Goal: Task Accomplishment & Management: Use online tool/utility

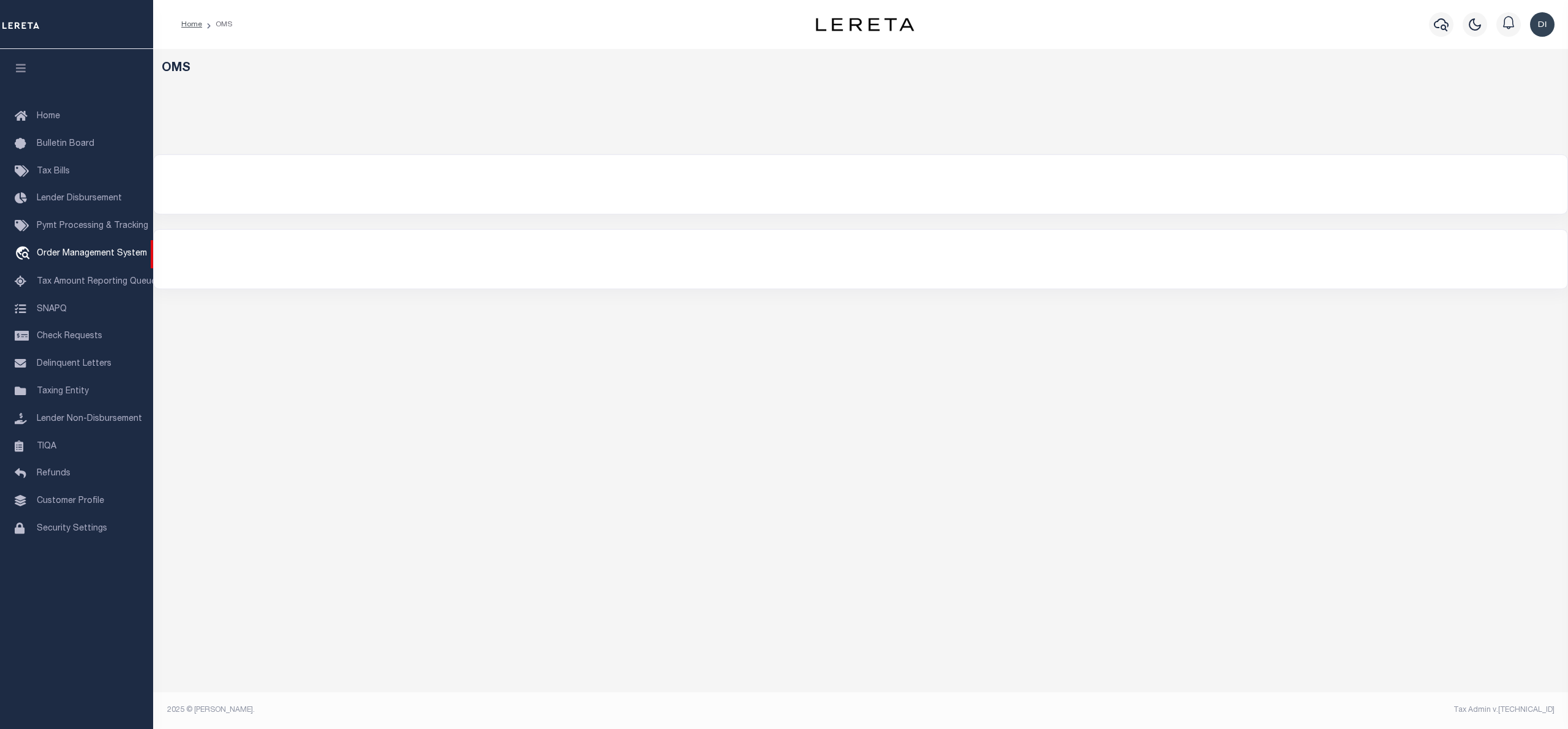
select select "200"
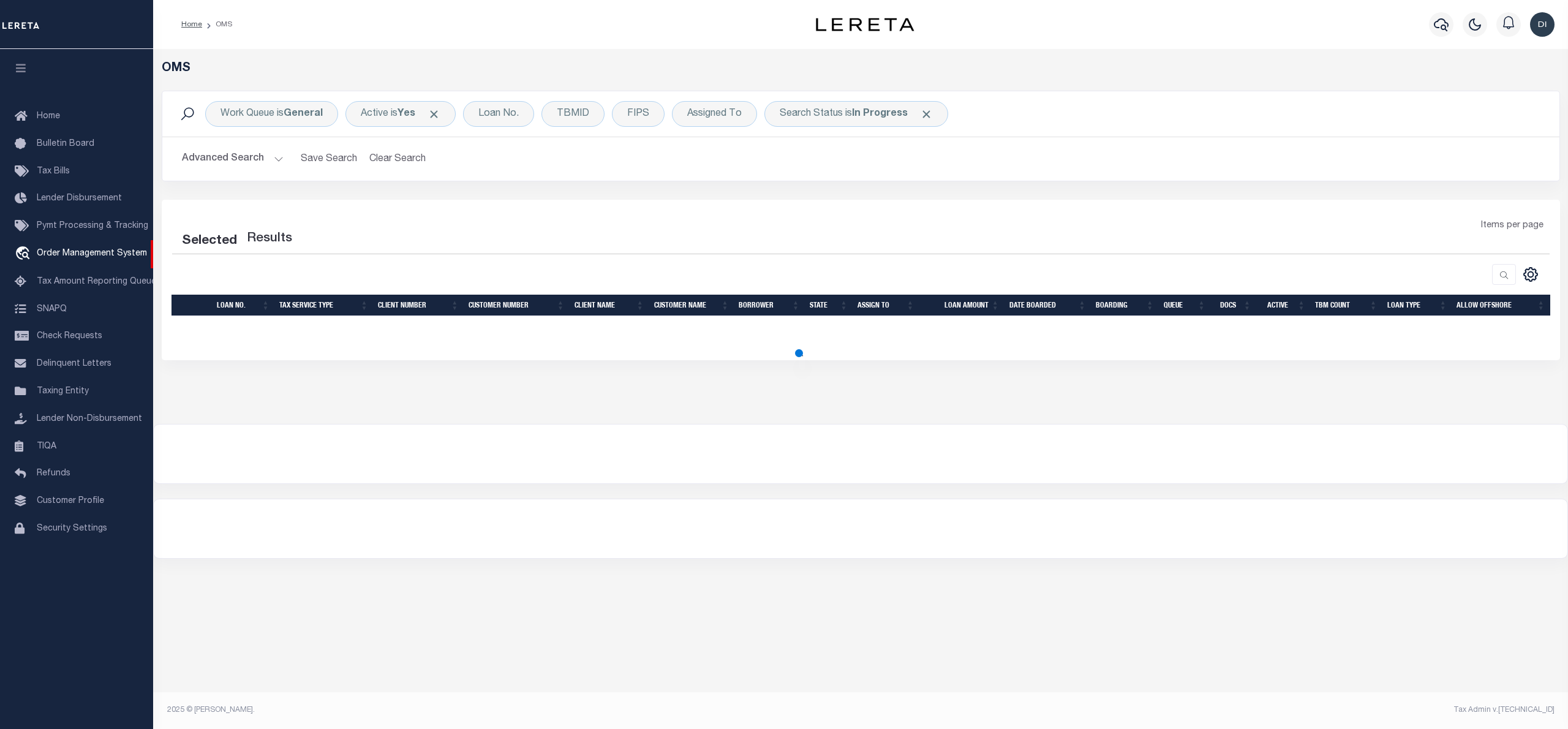
select select "200"
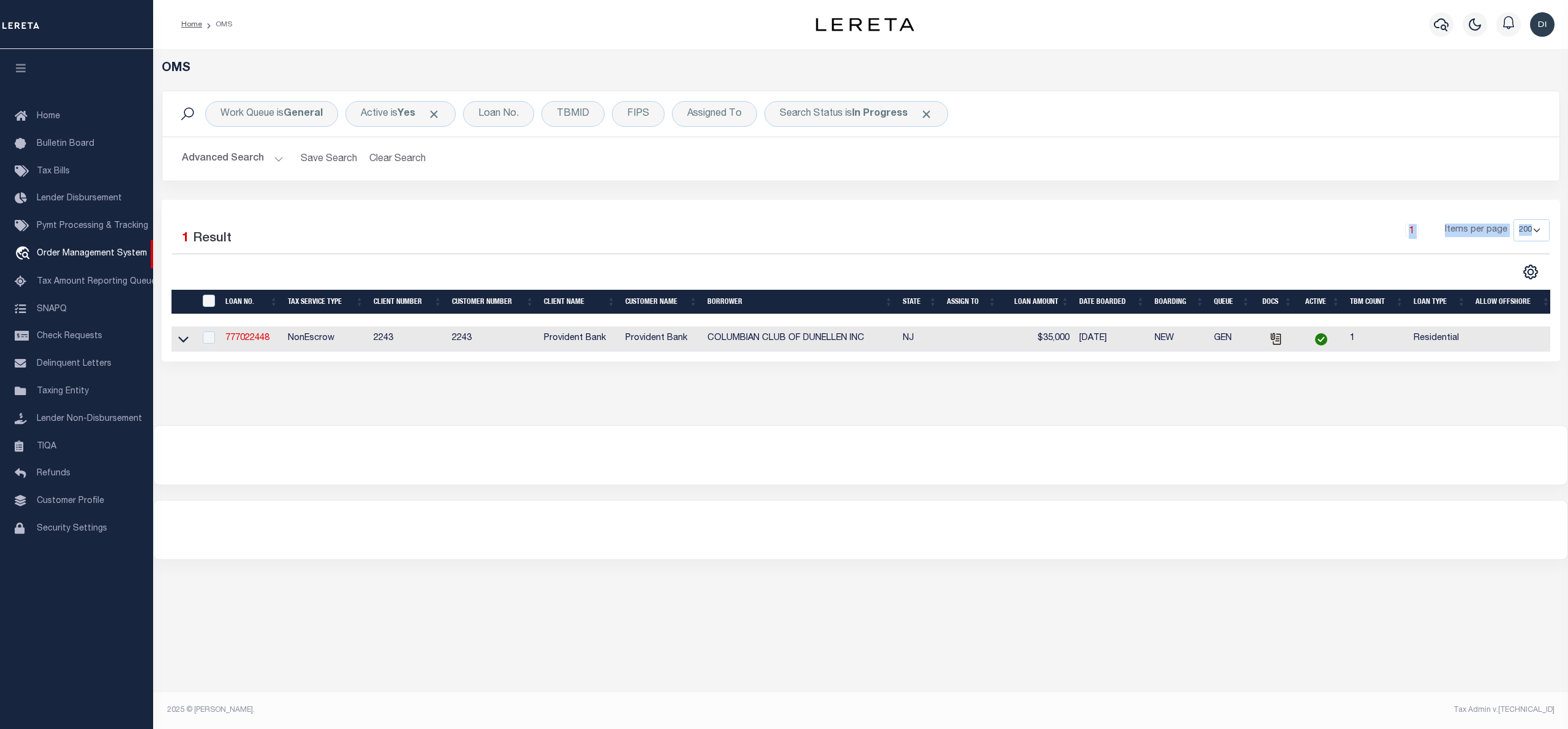
click at [321, 258] on div "Selected 1 Result 1 Items per page 10 25 50 100 200" at bounding box center [860, 250] width 1397 height 60
click at [794, 168] on h2 "Advanced Search Save Search Clear Search tblSearchTopScreen_dynamictable_____De…" at bounding box center [860, 159] width 1378 height 24
click at [292, 109] on b "General" at bounding box center [303, 114] width 39 height 10
select select "GEN"
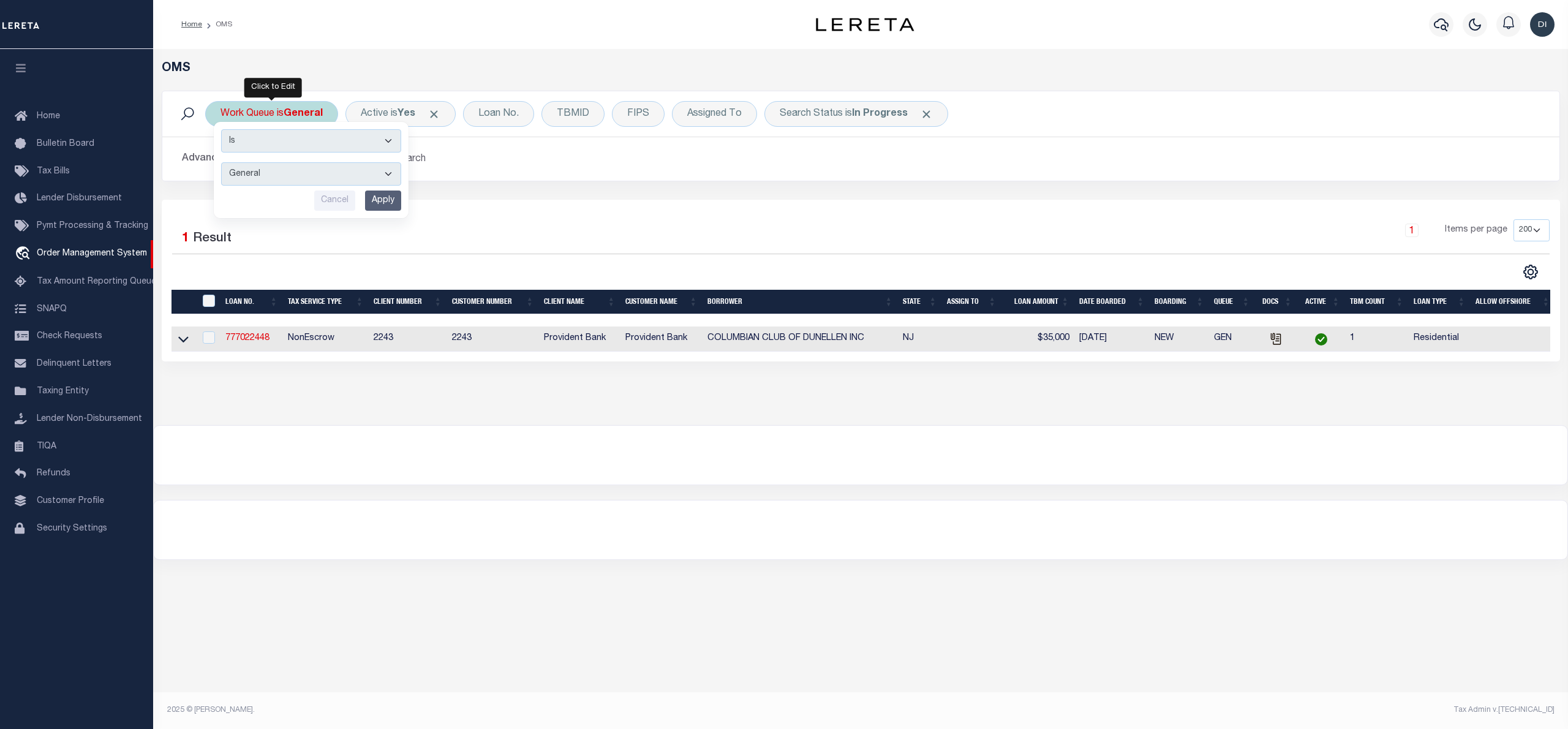
click at [301, 165] on select "--ALL-- General ThoughtFocus" at bounding box center [311, 173] width 180 height 23
click at [548, 242] on div "1 Items per page 10 25 50 100 200" at bounding box center [1035, 235] width 1029 height 32
click at [285, 104] on div "Work Queue is General Is Contains --ALL-- General ThoughtFocus Cancel Apply" at bounding box center [271, 114] width 133 height 25
click at [258, 167] on select "--ALL-- General ThoughtFocus" at bounding box center [311, 173] width 180 height 23
select select "THF"
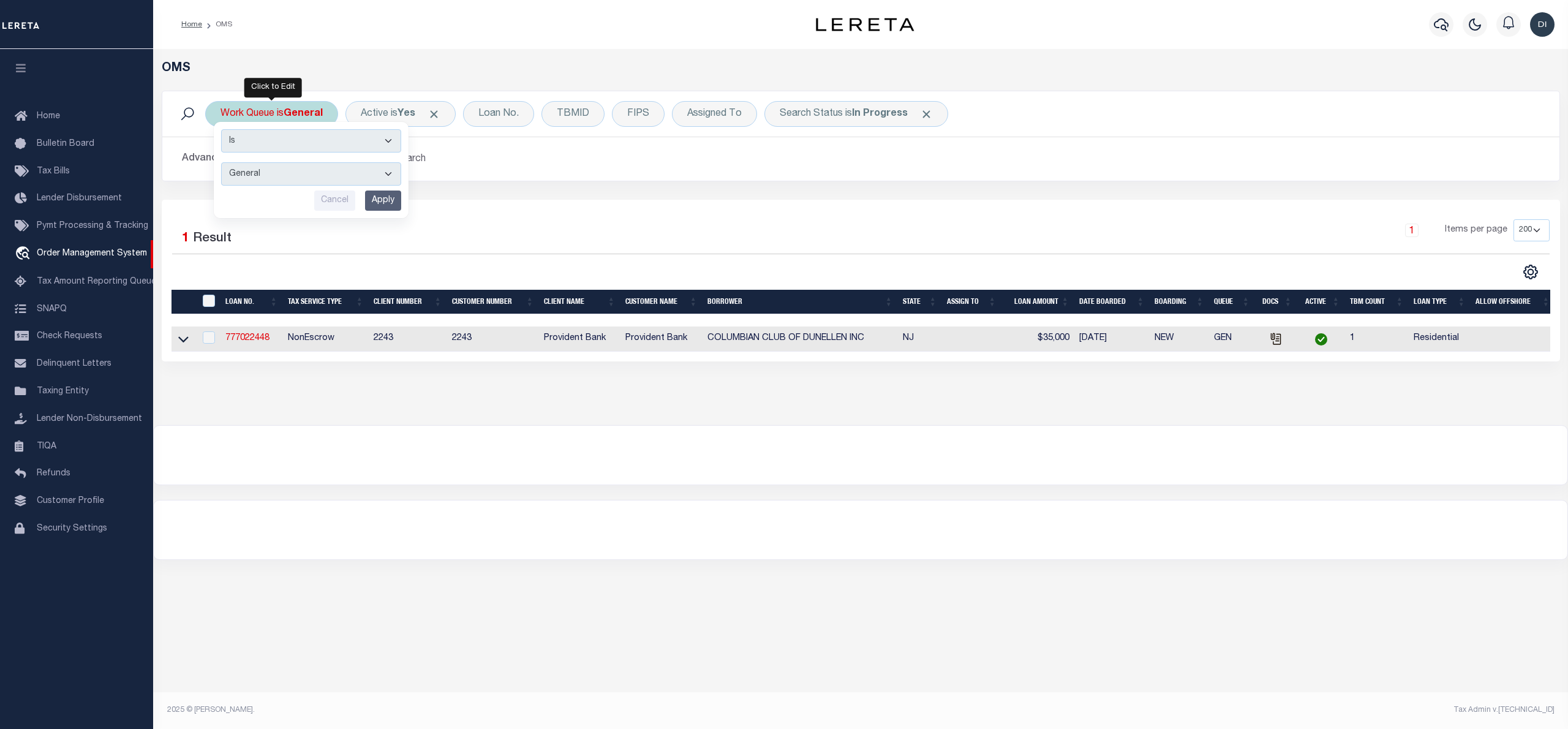
click at [221, 163] on select "--ALL-- General ThoughtFocus" at bounding box center [311, 173] width 180 height 23
click at [374, 204] on input "Apply" at bounding box center [382, 200] width 36 height 20
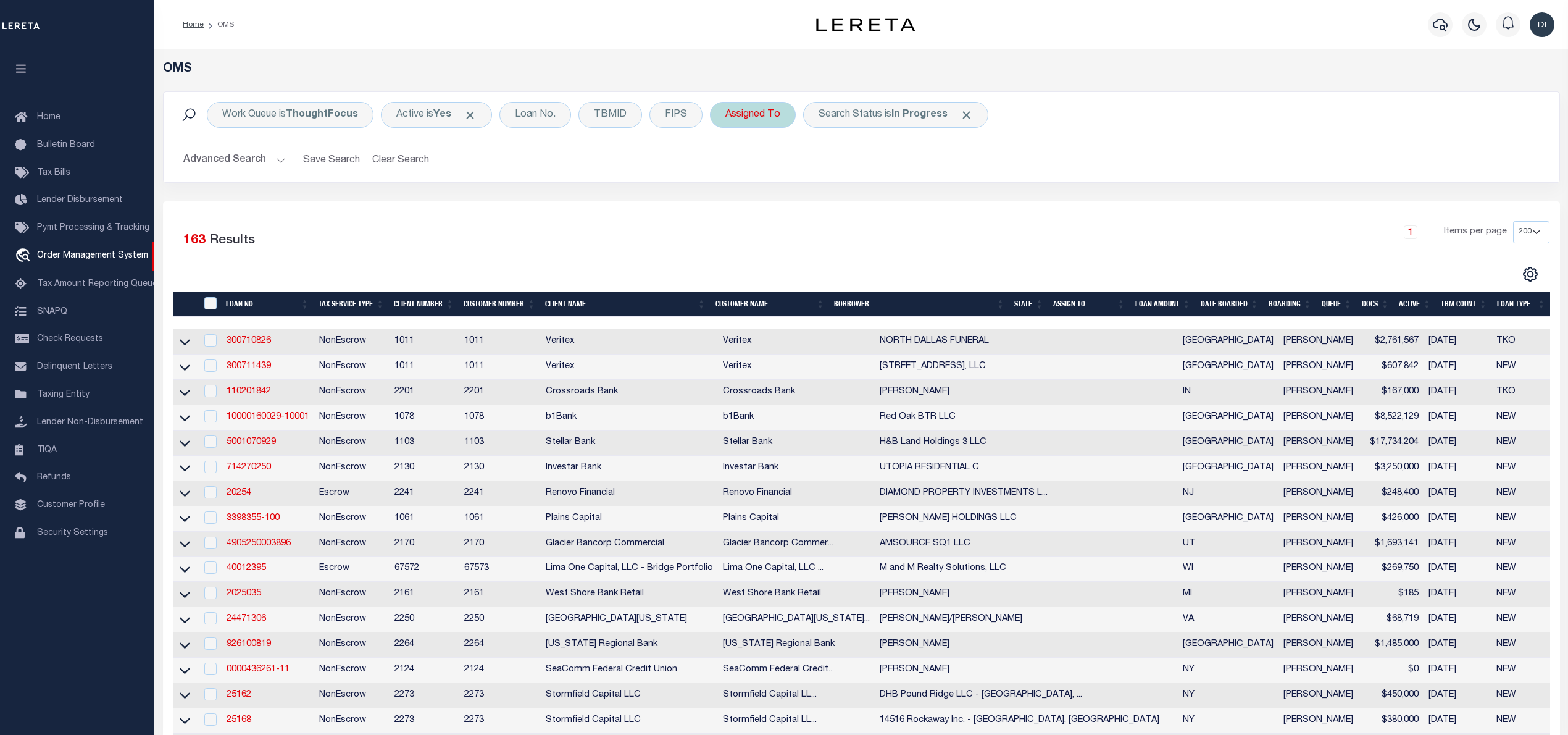
click at [747, 119] on div "Assigned To" at bounding box center [752, 115] width 86 height 26
click at [759, 179] on select "--Unassigned-- [PERSON_NAME] [PERSON_NAME] [PERSON_NAME] [PERSON_NAME], [PERSON…" at bounding box center [816, 175] width 182 height 23
select select "[PERSON_NAME]"
click at [727, 164] on select "--Unassigned-- [PERSON_NAME] [PERSON_NAME] [PERSON_NAME] [PERSON_NAME], [PERSON…" at bounding box center [816, 175] width 182 height 23
click at [880, 203] on input "Apply" at bounding box center [889, 202] width 36 height 20
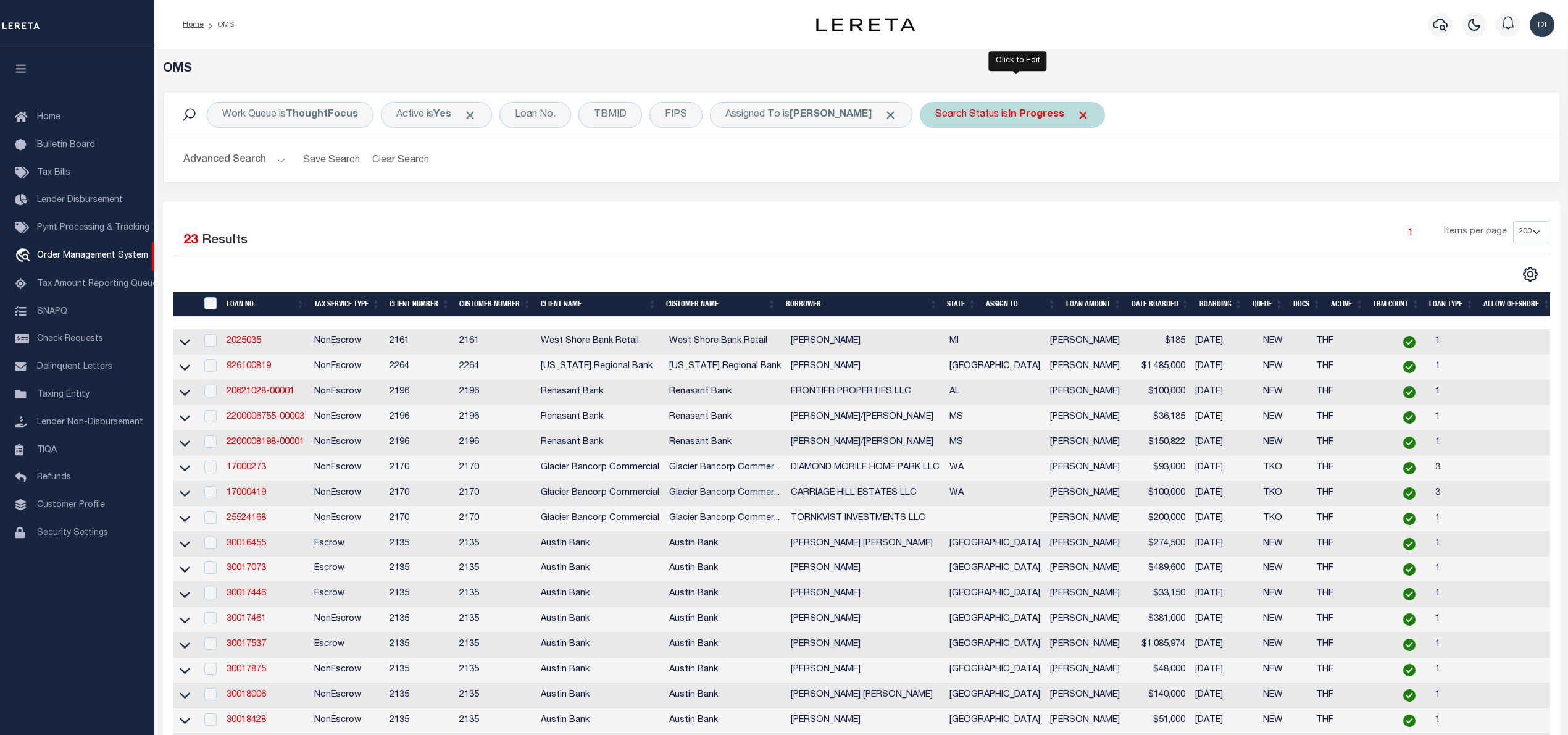
click at [1032, 112] on b "In Progress" at bounding box center [1036, 115] width 56 height 10
click at [1023, 179] on select "Automated Search Bad Parcel Complete Duplicate Parcel High Dollar Reporting In …" at bounding box center [1026, 175] width 182 height 23
select select "RD"
click at [940, 164] on select "Automated Search Bad Parcel Complete Duplicate Parcel High Dollar Reporting In …" at bounding box center [1026, 175] width 182 height 23
click at [1104, 203] on input "Apply" at bounding box center [1098, 202] width 36 height 20
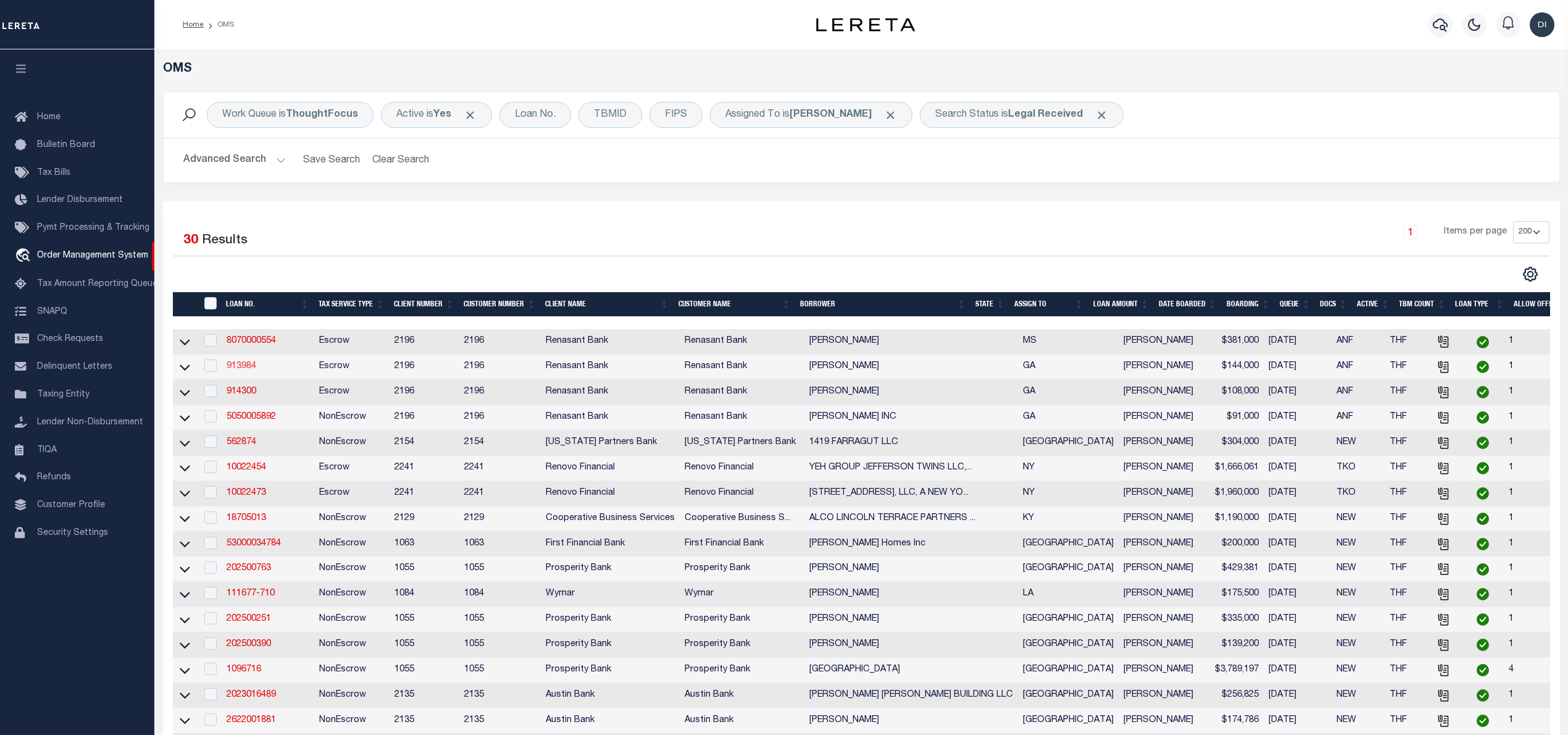
click at [240, 366] on link "913984" at bounding box center [241, 365] width 30 height 9
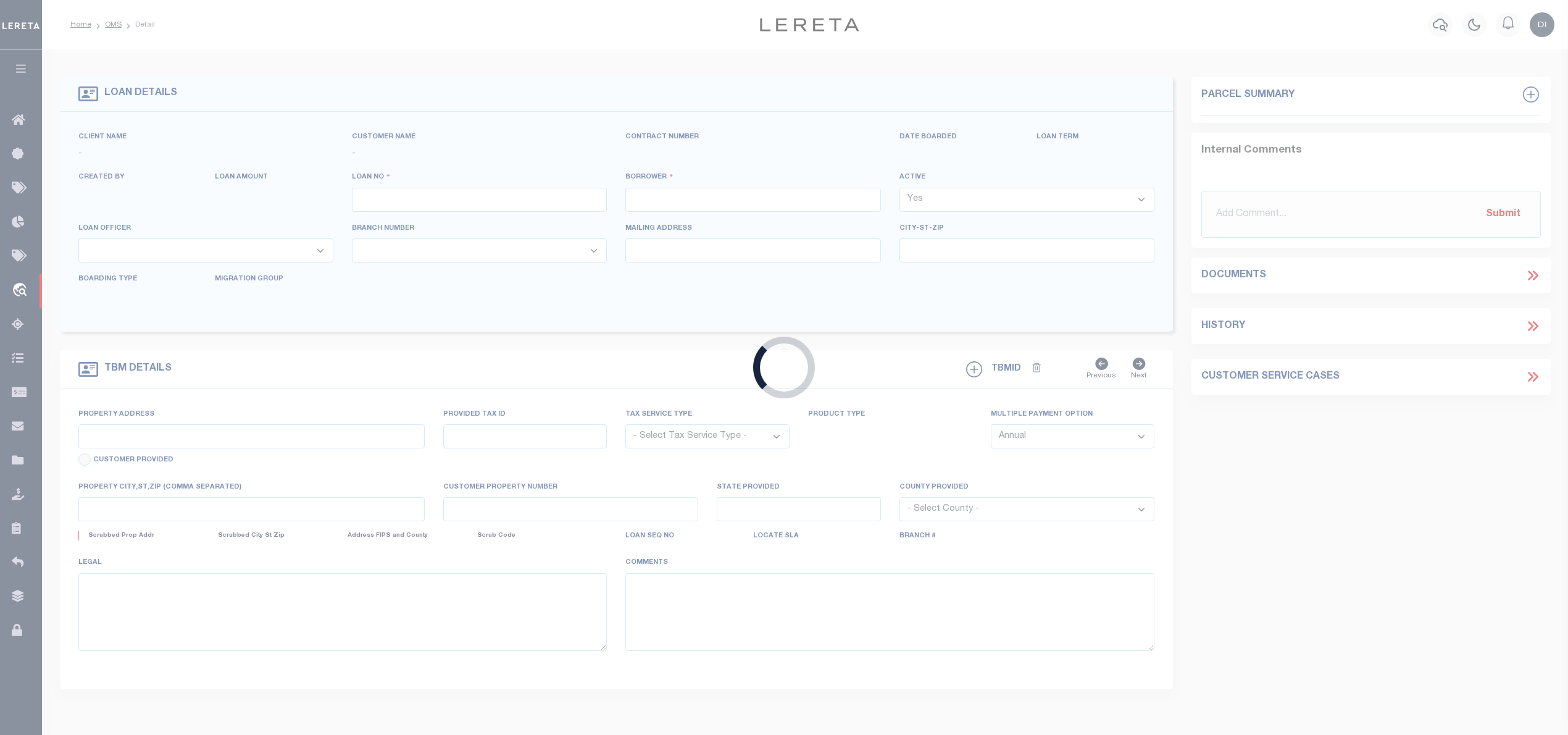
type input "913984"
type input "[PERSON_NAME]"
select select
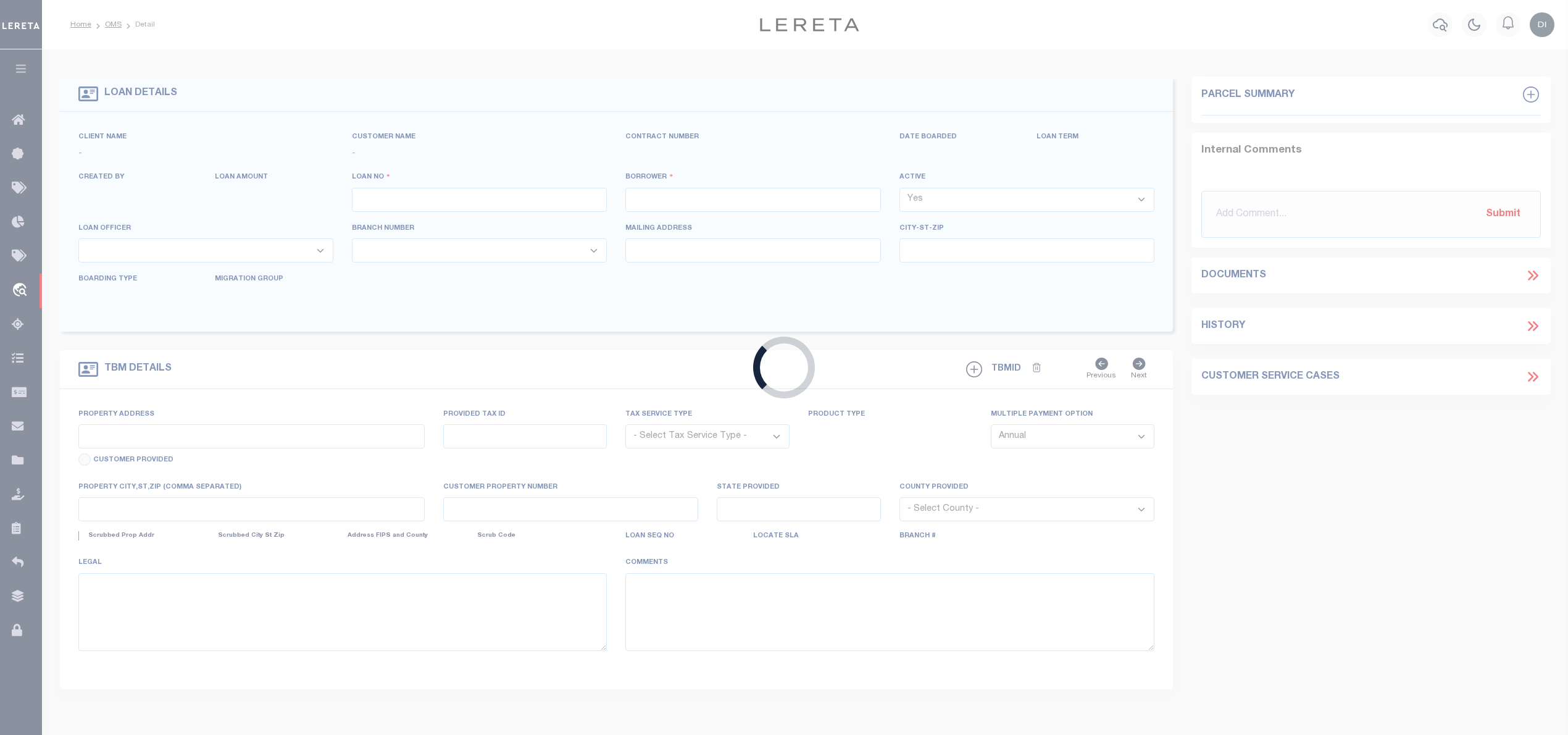
select select "10"
select select
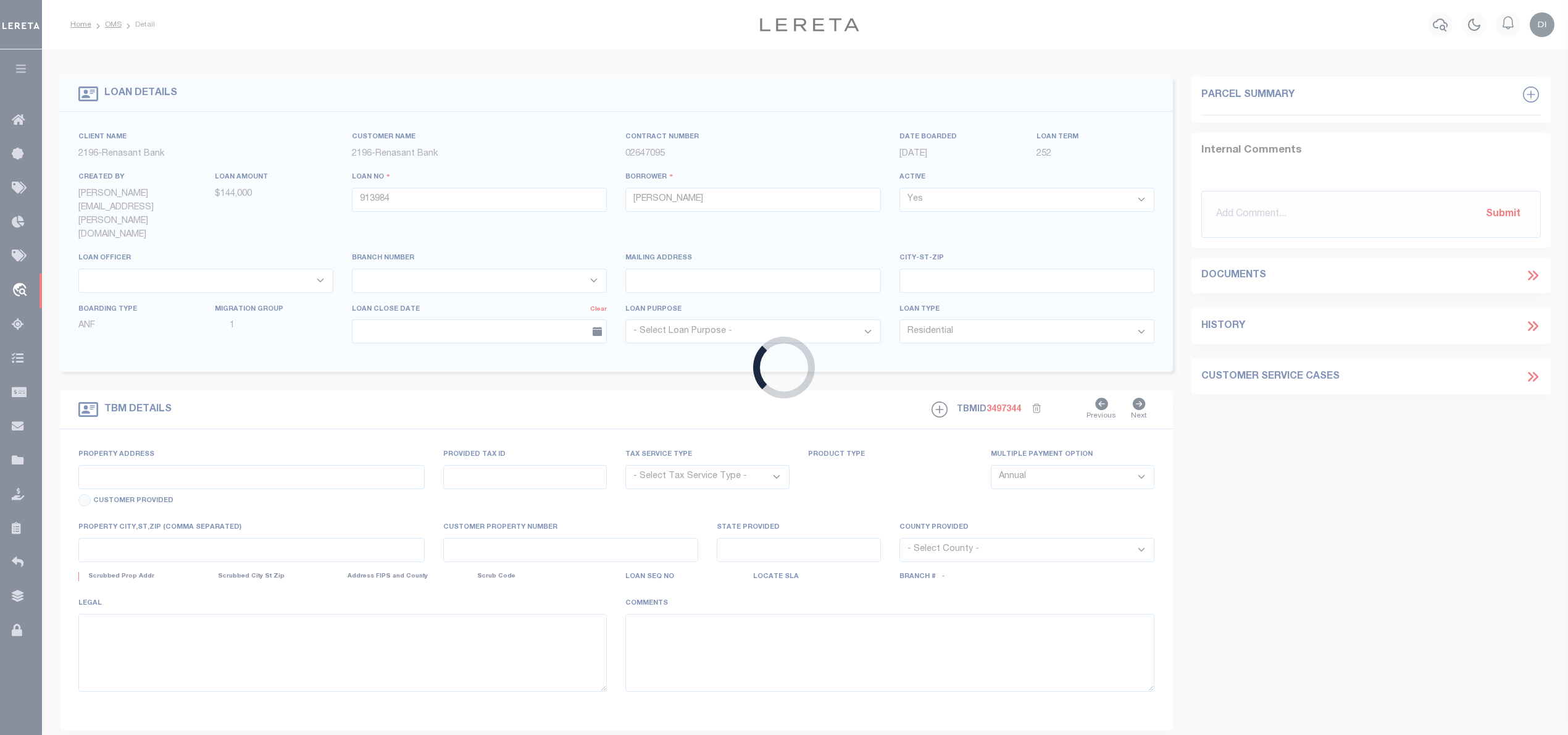
type input "[STREET_ADDRESS][PERSON_NAME]"
radio input "true"
select select "Escrow"
select select
type input "GLENNVILLE GA 30427"
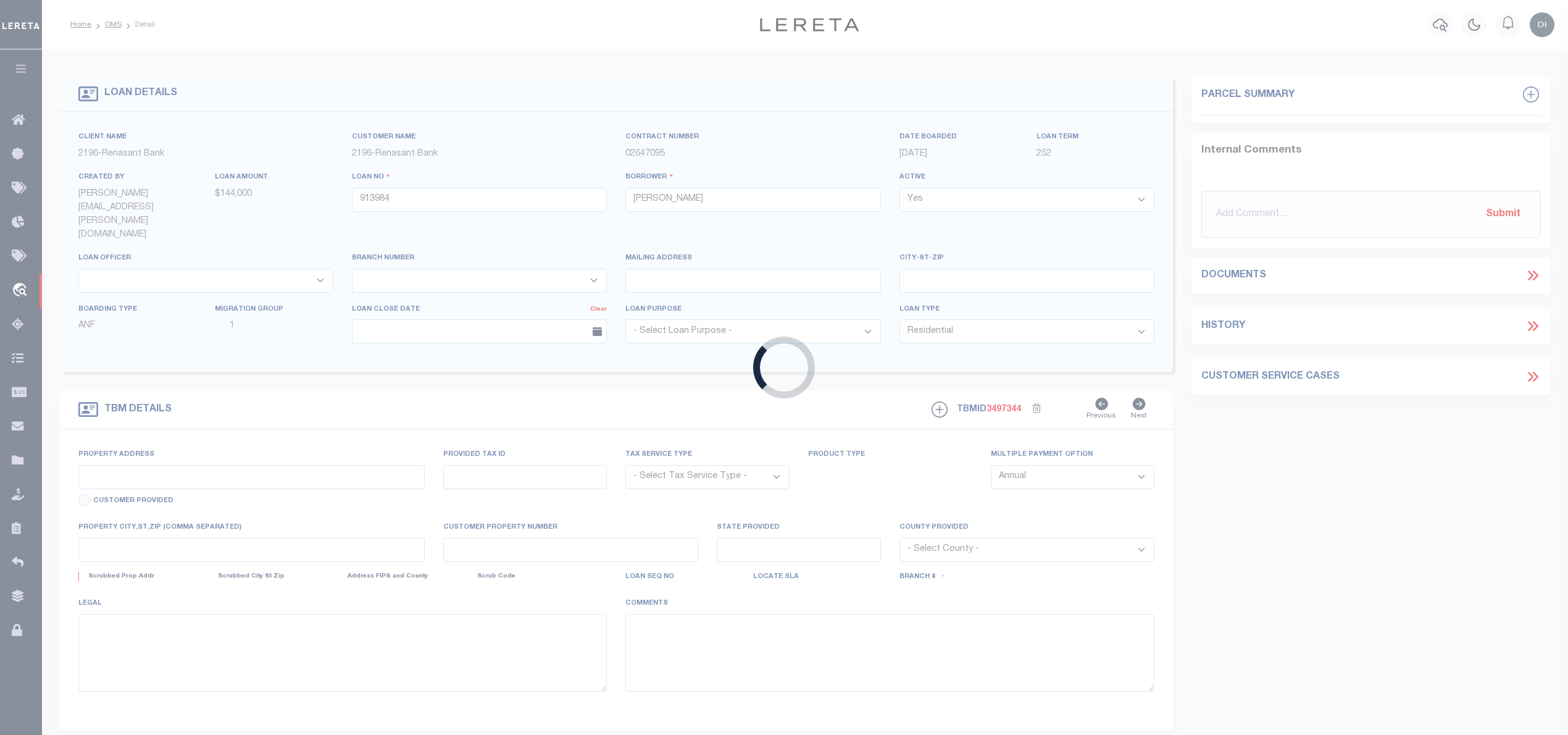
type input "913984"
type input "GA"
type textarea "PARCEL: 090 0211"
select select "4983"
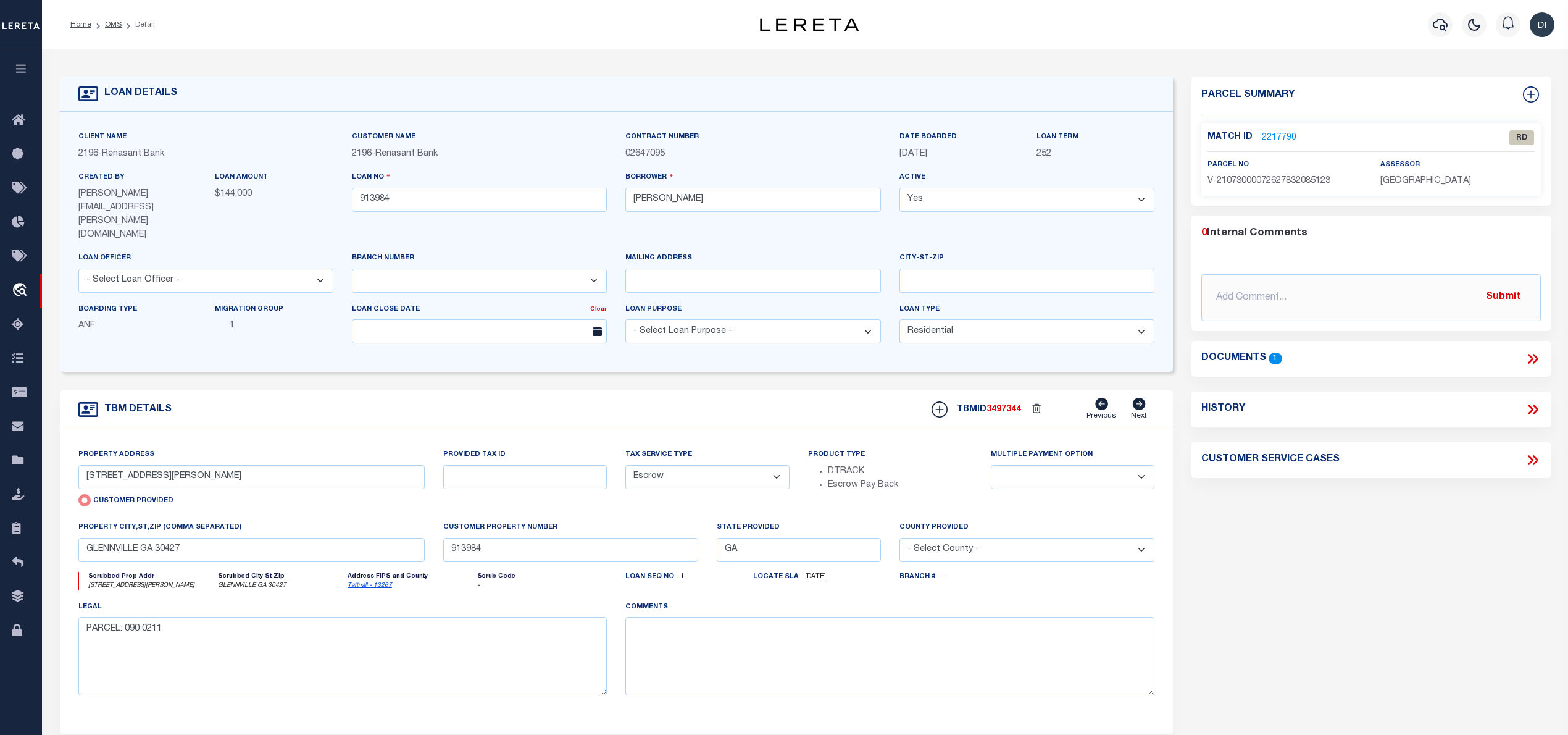
click at [1531, 359] on icon at bounding box center [1533, 359] width 16 height 16
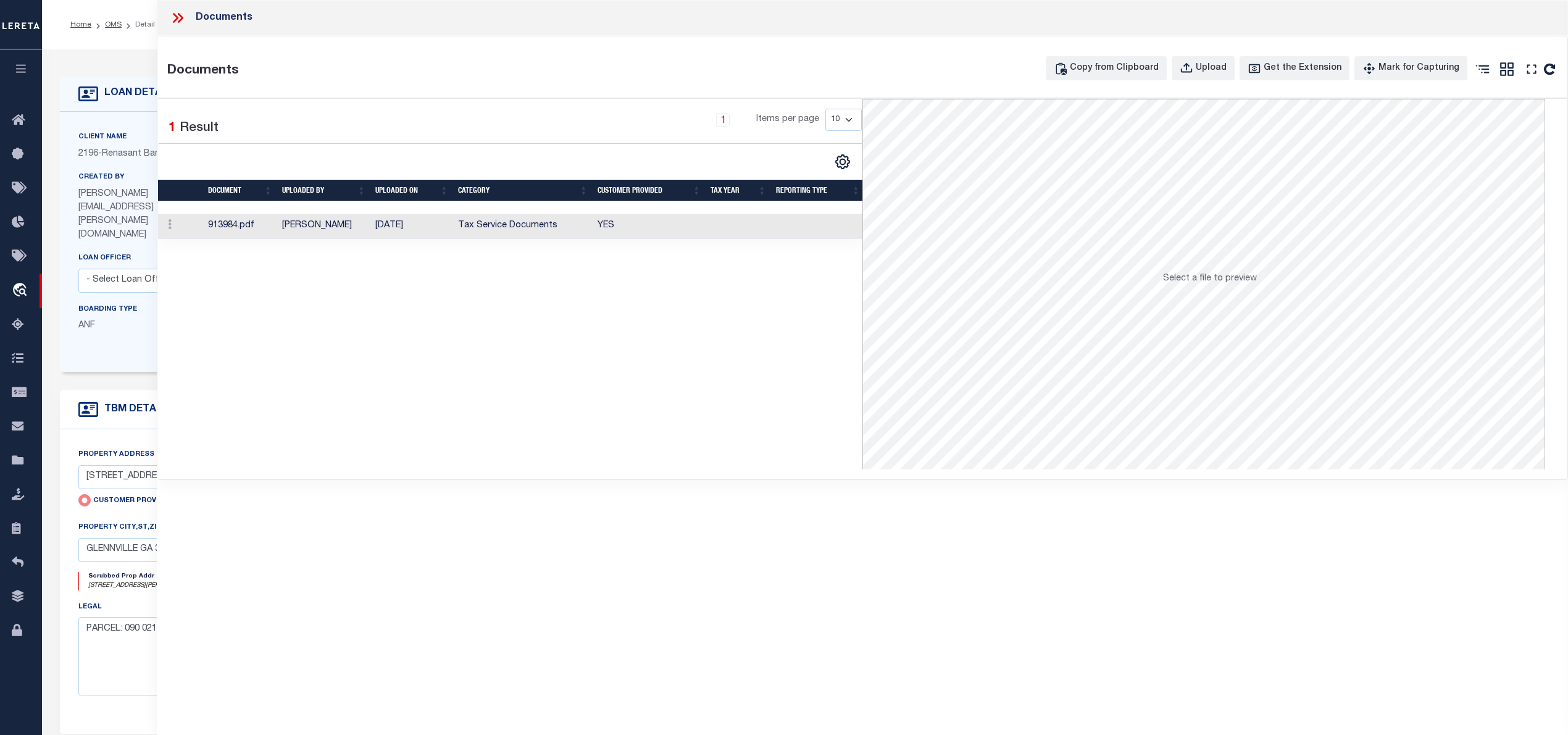
click at [563, 221] on td "Tax Service Documents" at bounding box center [522, 227] width 139 height 26
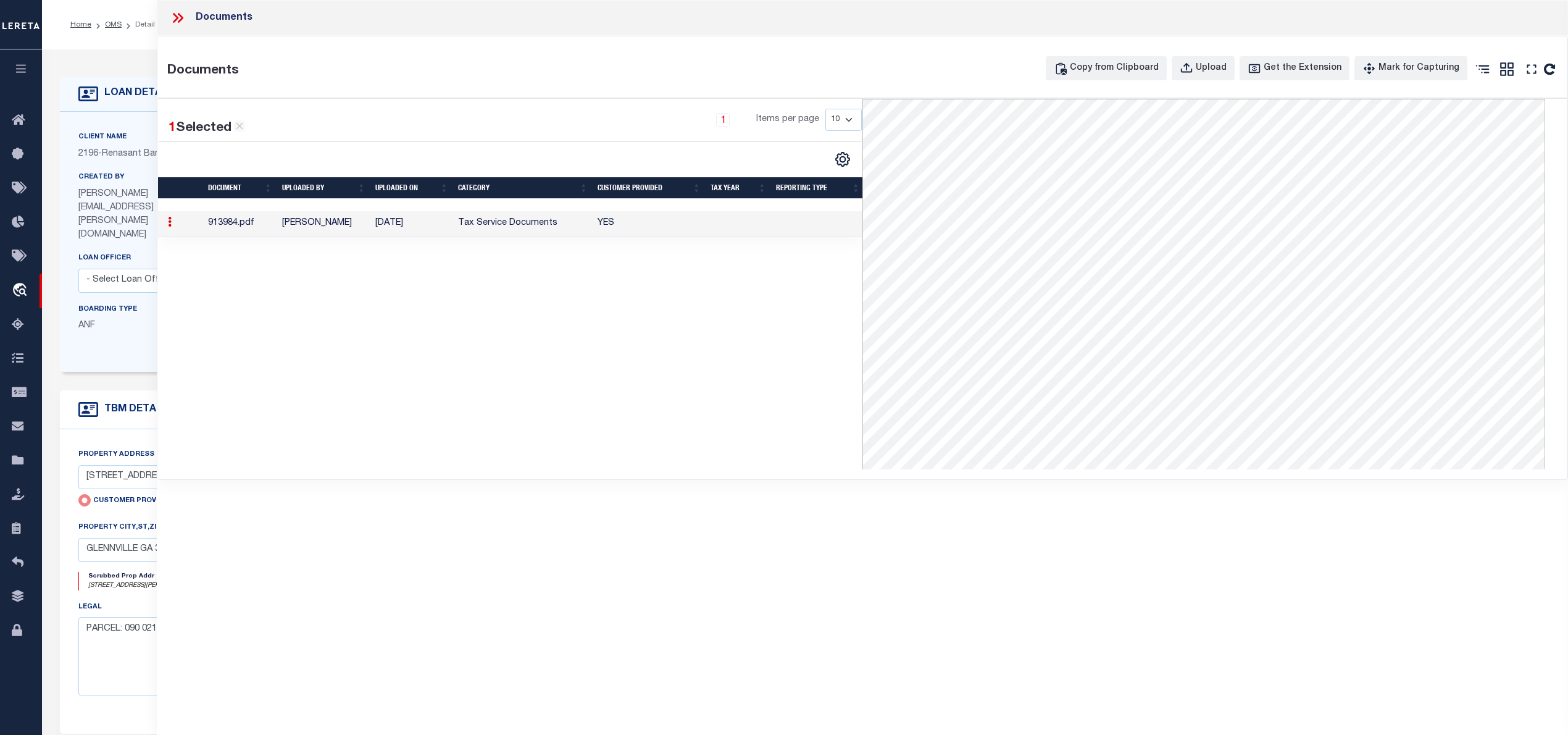
click at [176, 11] on icon at bounding box center [178, 18] width 16 height 16
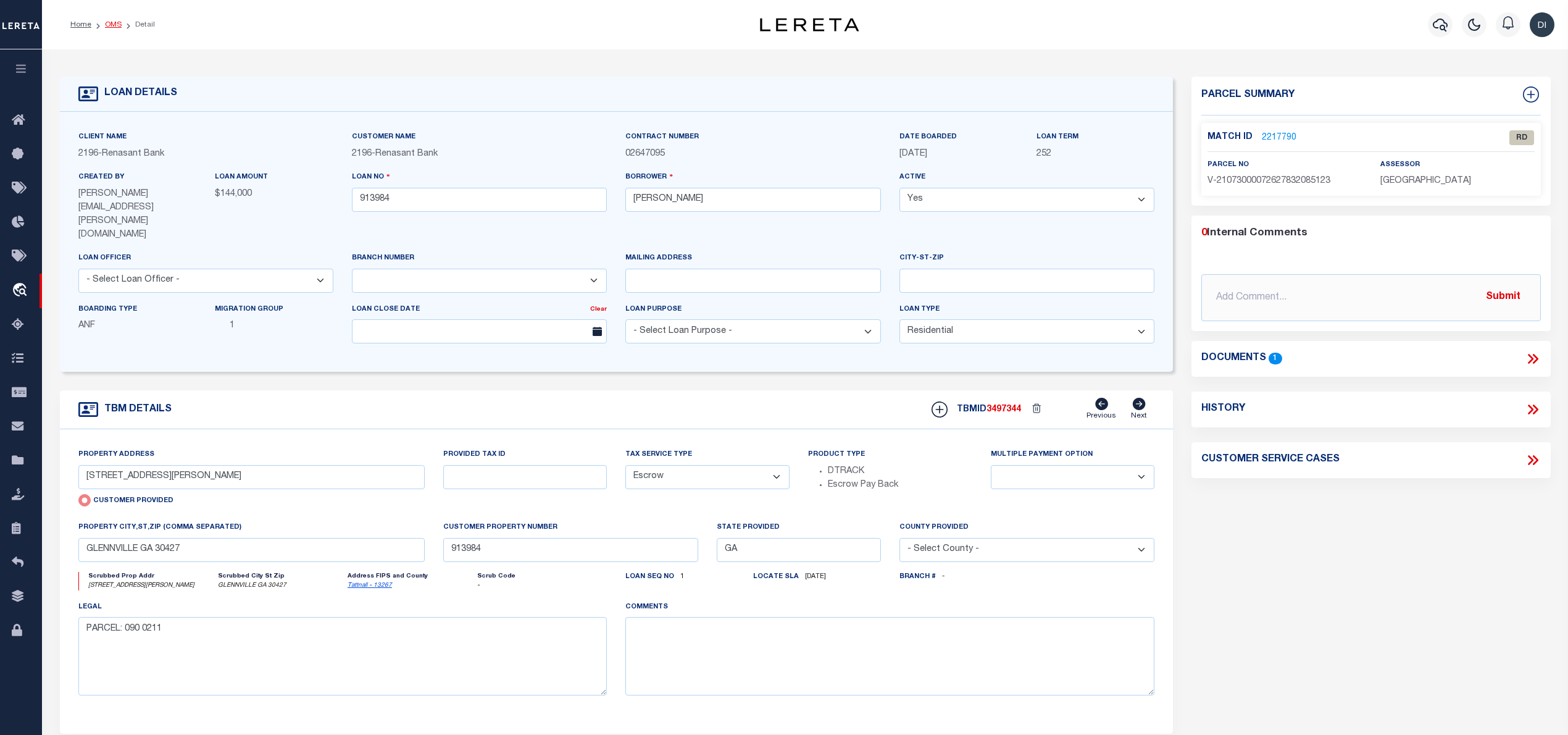
click at [111, 22] on link "OMS" at bounding box center [113, 24] width 17 height 7
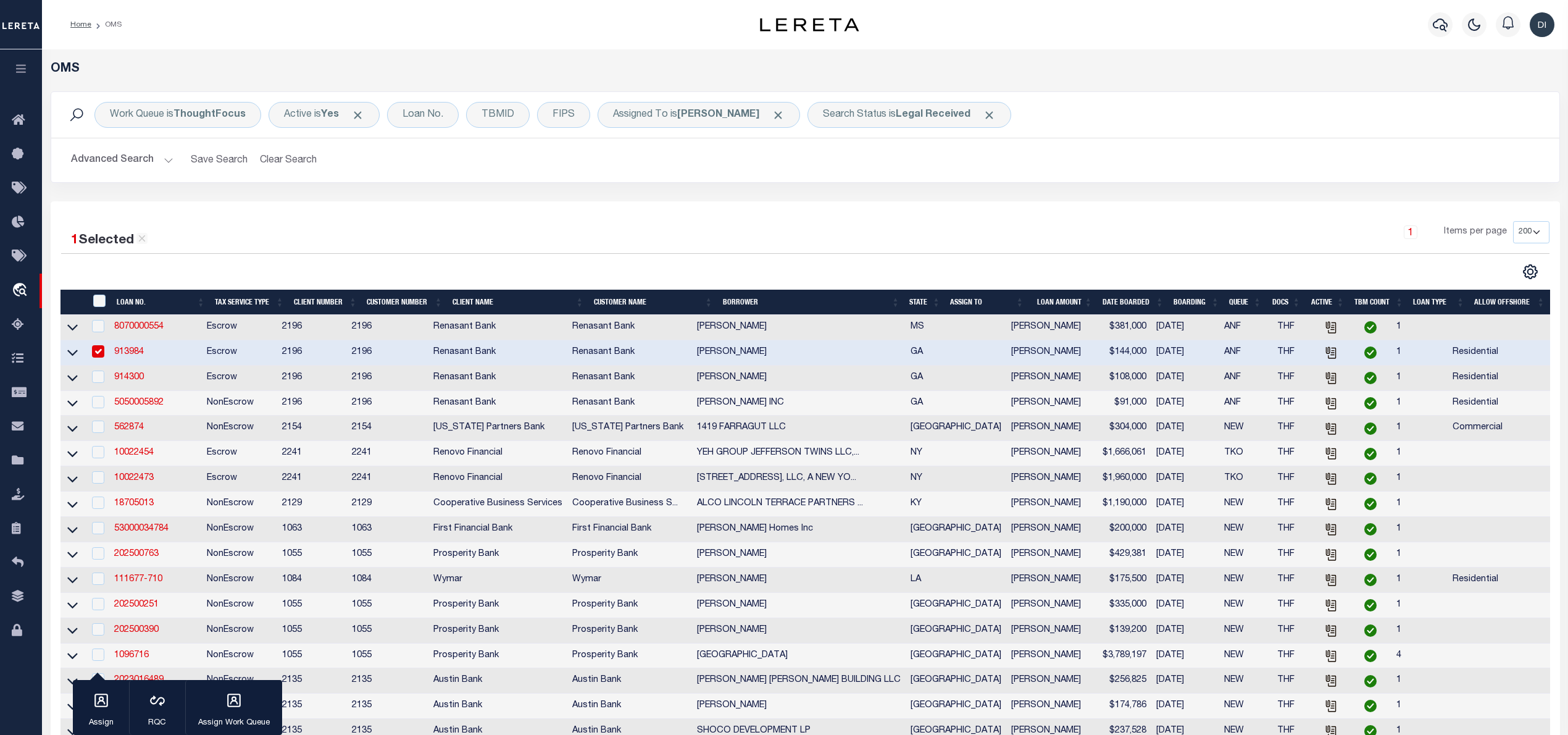
click at [115, 23] on li "OMS" at bounding box center [107, 25] width 30 height 11
click at [101, 20] on li "OMS" at bounding box center [107, 25] width 30 height 11
click at [111, 23] on li "OMS" at bounding box center [107, 25] width 30 height 11
click at [1544, 18] on img "button" at bounding box center [1542, 24] width 25 height 25
click at [1488, 90] on span "Sign out" at bounding box center [1493, 87] width 35 height 9
